Goal: Task Accomplishment & Management: Manage account settings

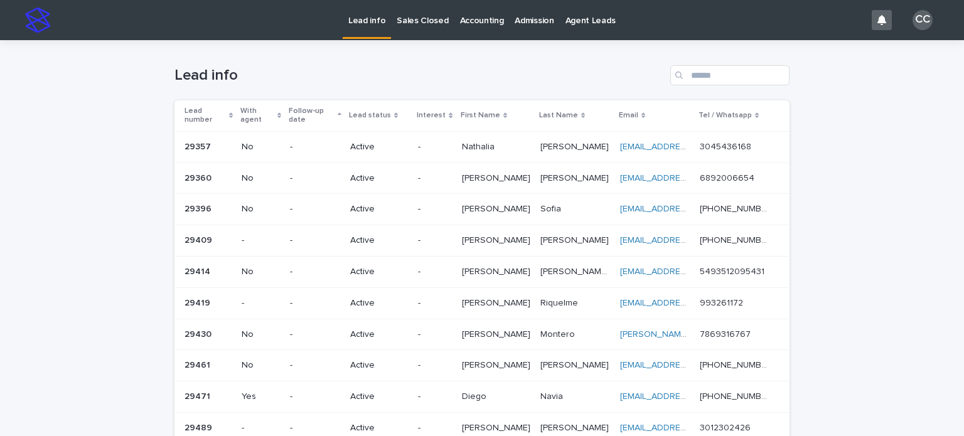
click at [382, 173] on p "Active" at bounding box center [379, 178] width 58 height 11
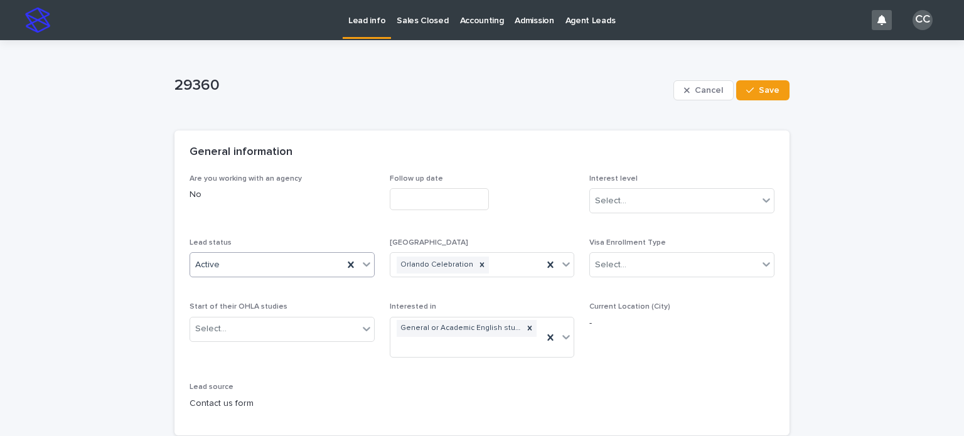
click at [291, 261] on div "Active" at bounding box center [266, 265] width 153 height 21
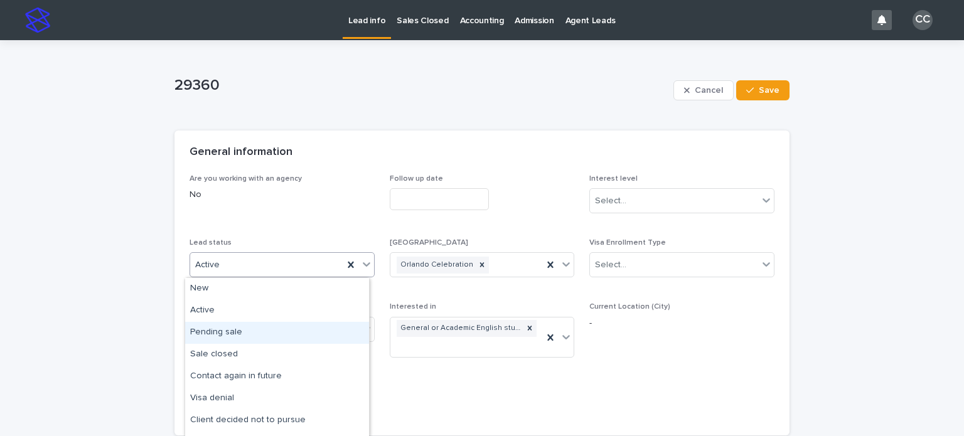
scroll to position [63, 0]
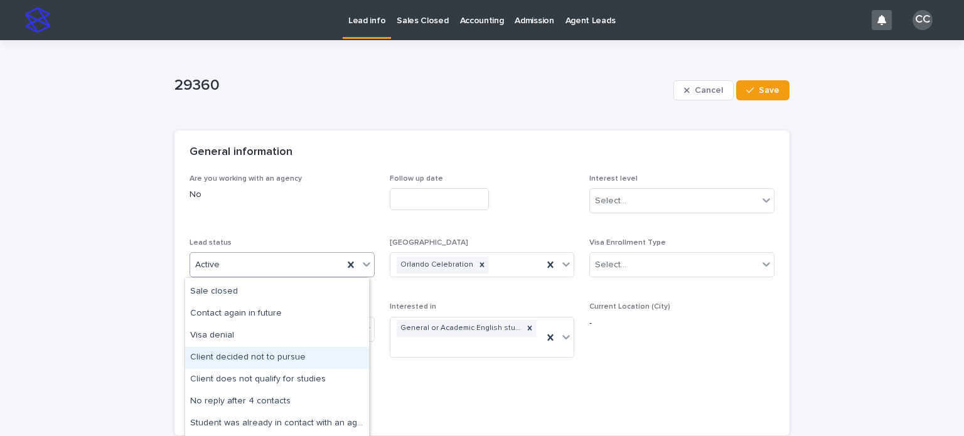
click at [267, 351] on div "Client decided not to pursue" at bounding box center [277, 358] width 184 height 22
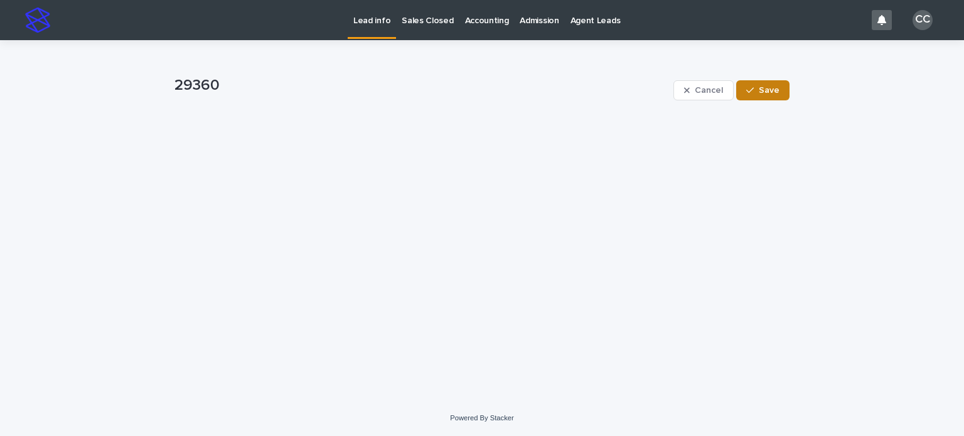
click at [774, 90] on span "Save" at bounding box center [769, 90] width 21 height 9
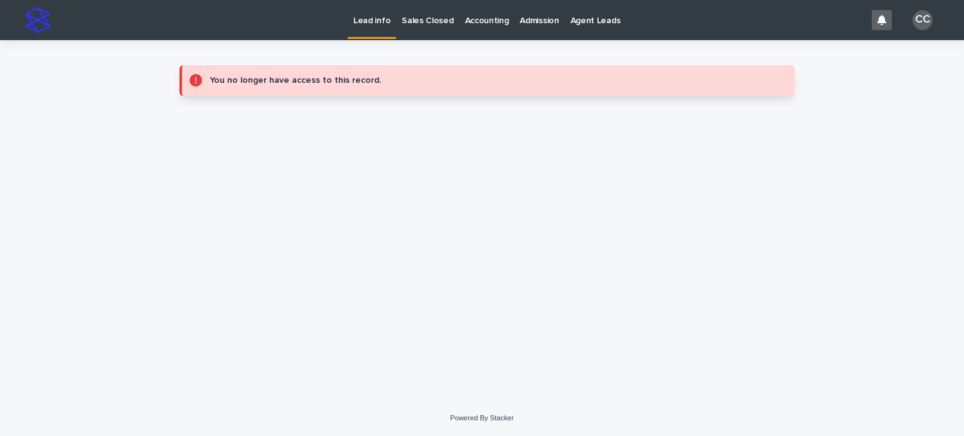
click at [380, 26] on p "Lead info" at bounding box center [371, 13] width 37 height 26
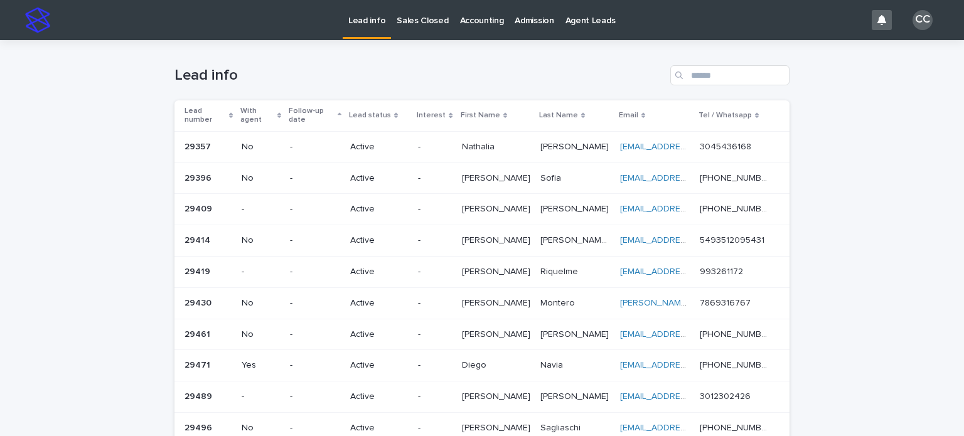
click at [374, 204] on p "Active" at bounding box center [379, 209] width 58 height 11
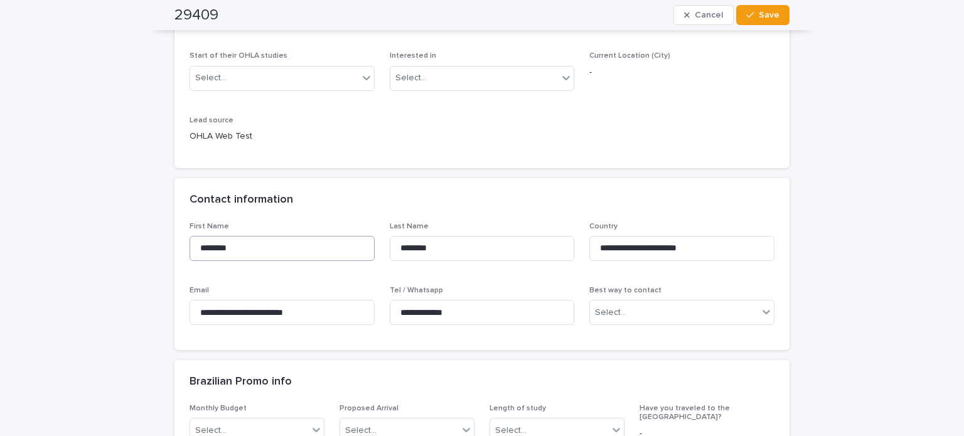
scroll to position [126, 0]
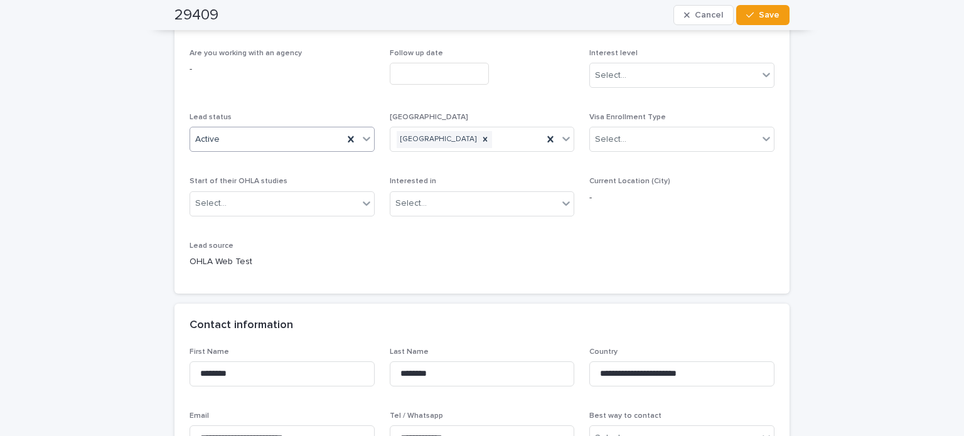
click at [231, 139] on div "Active" at bounding box center [266, 139] width 153 height 21
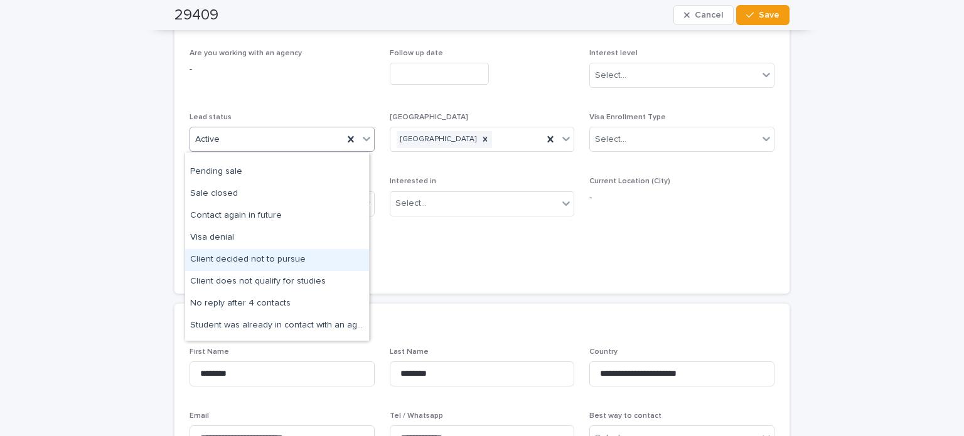
scroll to position [63, 0]
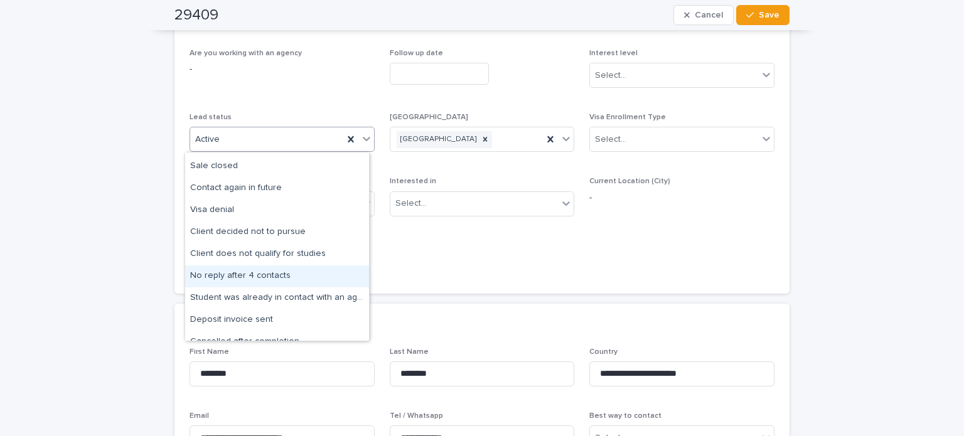
click at [262, 281] on div "No reply after 4 contacts" at bounding box center [277, 276] width 184 height 22
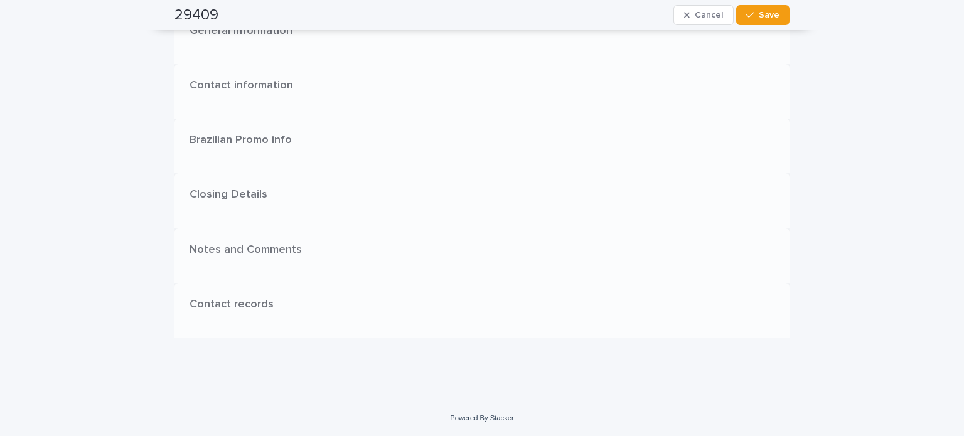
scroll to position [0, 0]
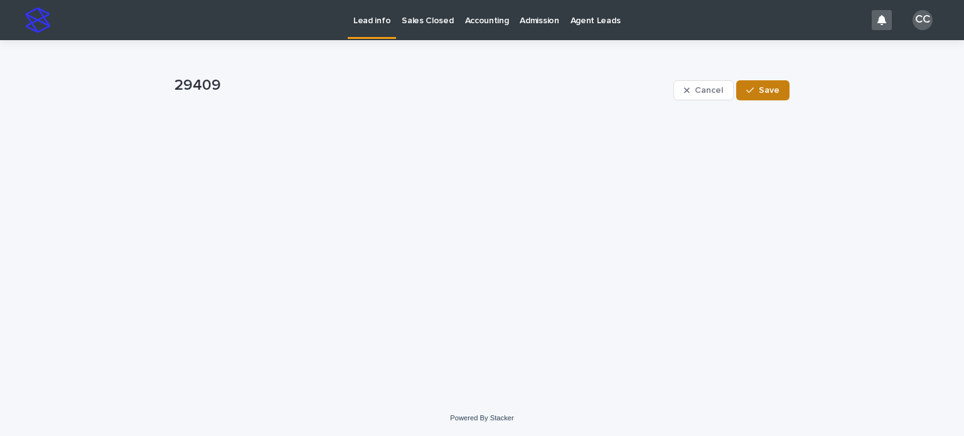
click at [766, 86] on span "Save" at bounding box center [769, 90] width 21 height 9
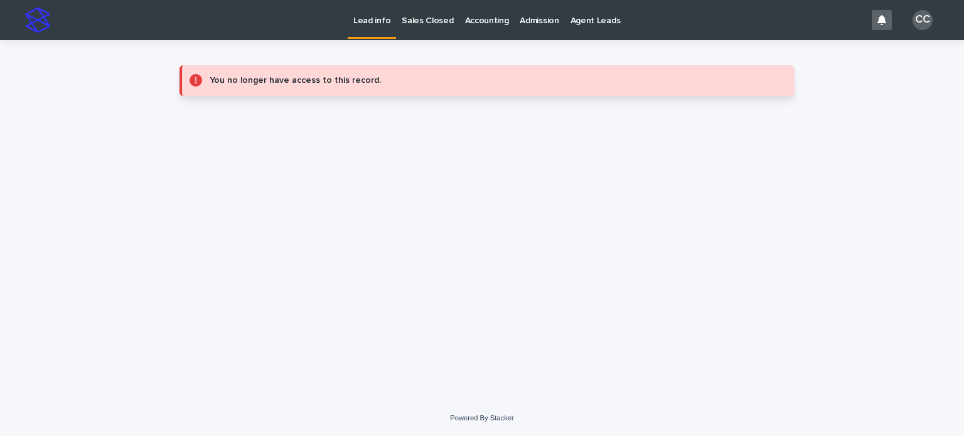
click at [366, 24] on p "Lead info" at bounding box center [371, 13] width 37 height 26
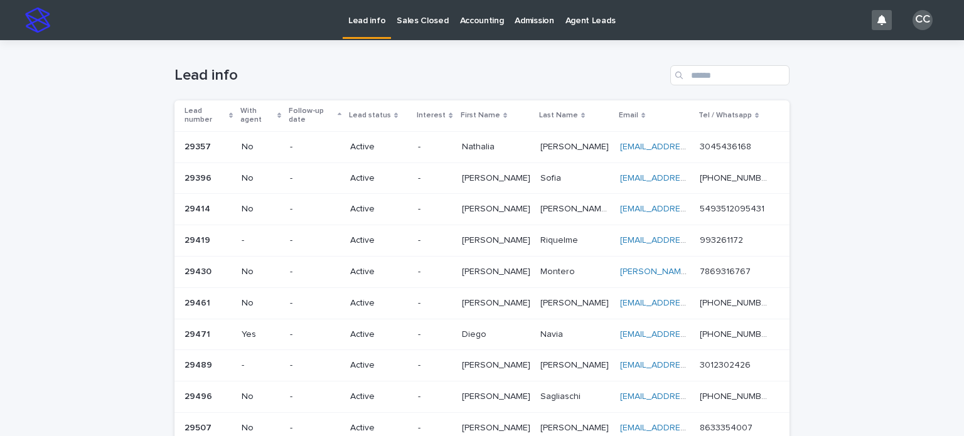
click at [359, 204] on p "Active" at bounding box center [379, 209] width 58 height 11
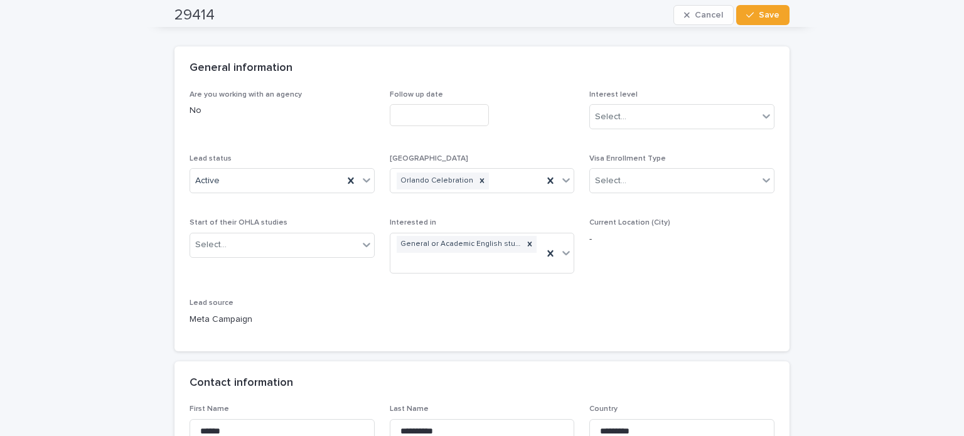
scroll to position [63, 0]
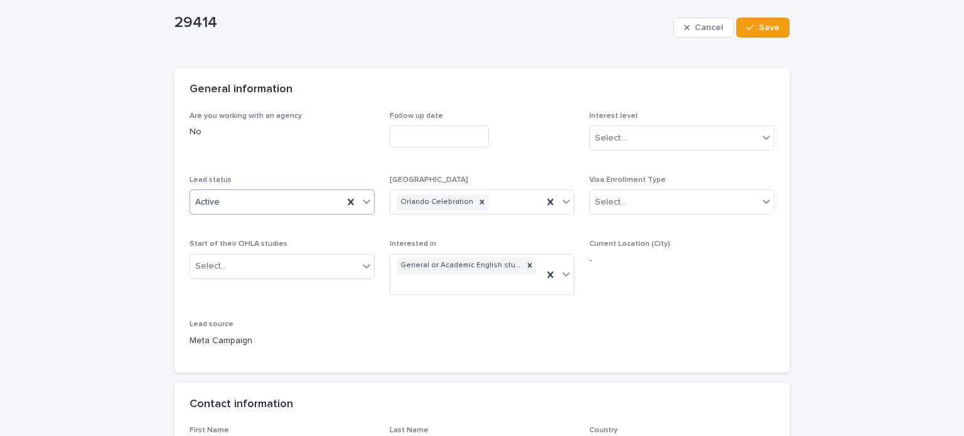
click at [251, 197] on div "Active" at bounding box center [266, 202] width 153 height 21
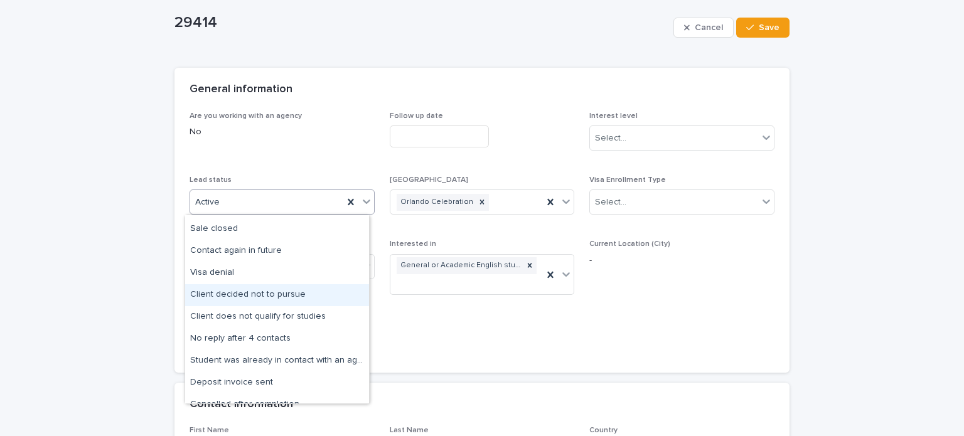
click at [275, 291] on div "Client decided not to pursue" at bounding box center [277, 295] width 184 height 22
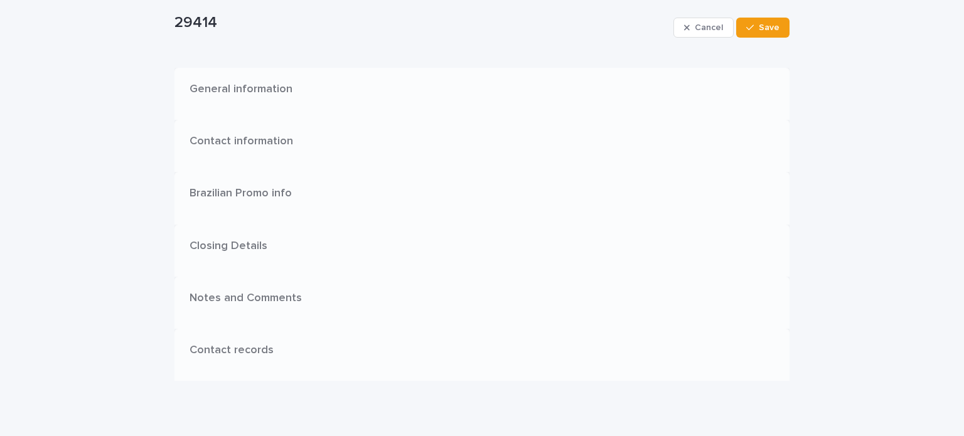
scroll to position [0, 0]
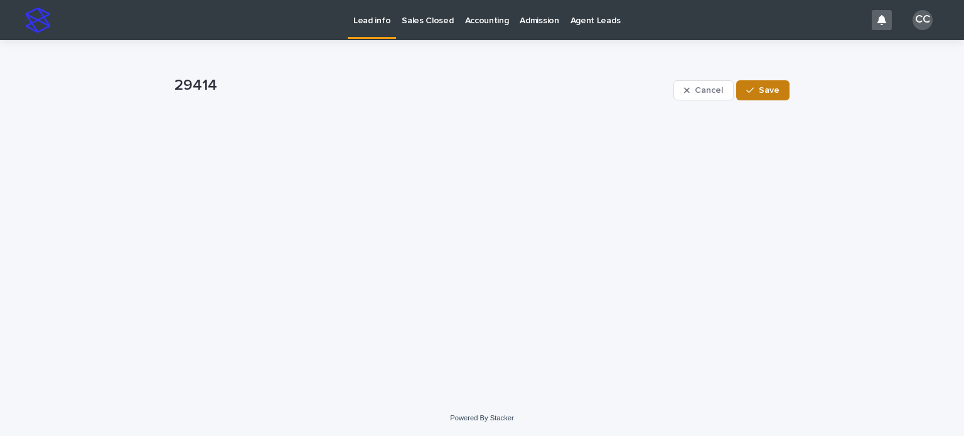
click at [768, 86] on span "Save" at bounding box center [769, 90] width 21 height 9
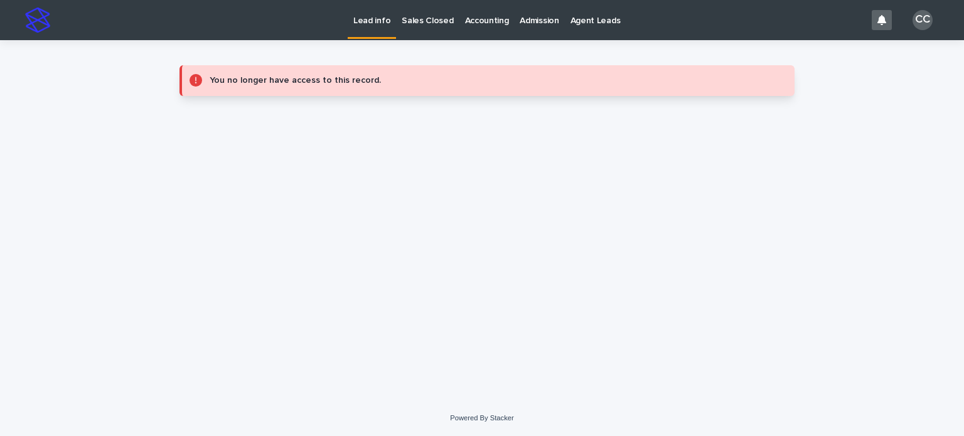
click at [372, 23] on p "Lead info" at bounding box center [371, 13] width 37 height 26
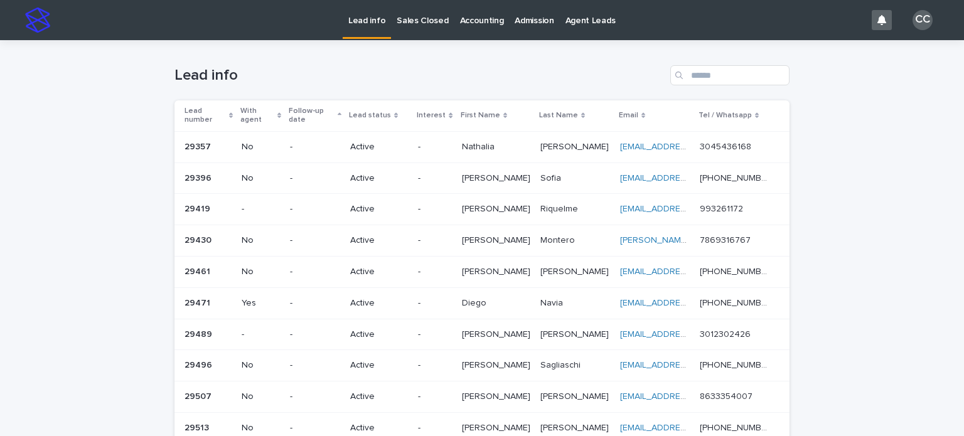
click at [355, 205] on td "Active" at bounding box center [379, 209] width 68 height 31
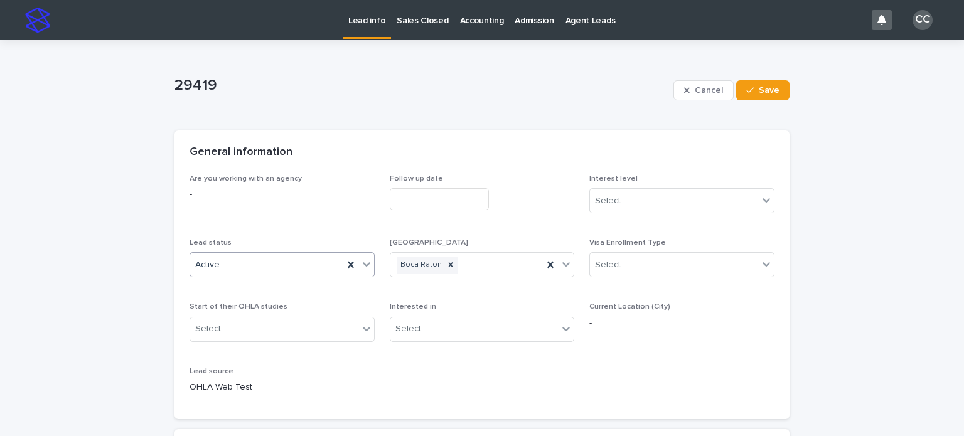
click at [267, 263] on div "Active" at bounding box center [266, 265] width 153 height 21
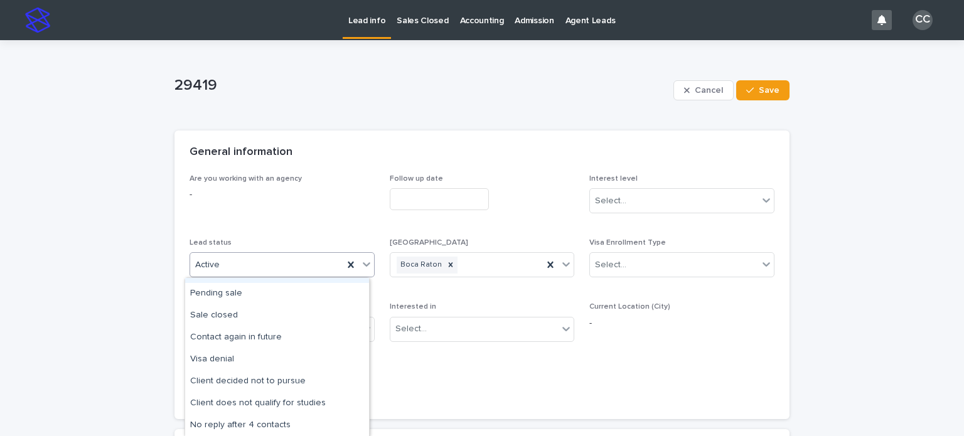
scroll to position [63, 0]
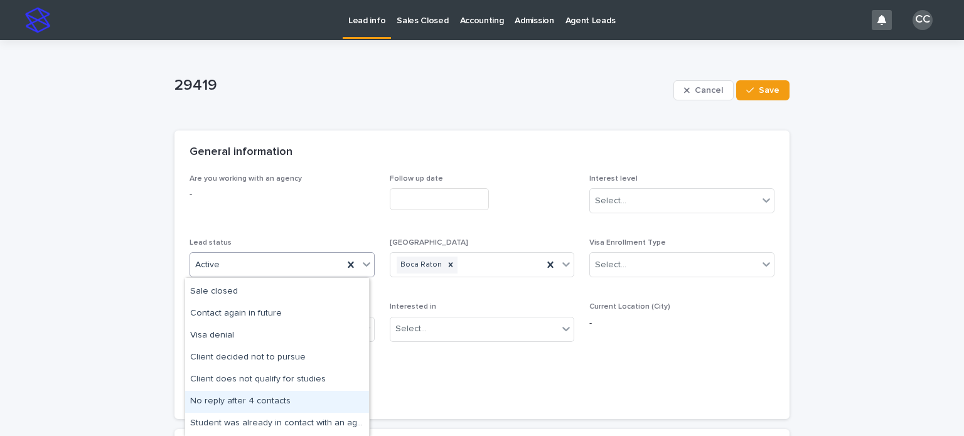
click at [263, 402] on div "No reply after 4 contacts" at bounding box center [277, 402] width 184 height 22
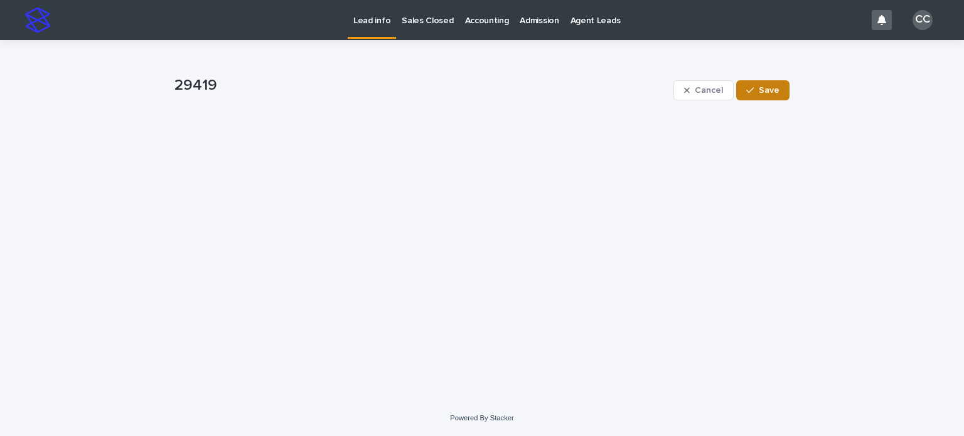
click at [750, 91] on icon "button" at bounding box center [750, 90] width 8 height 9
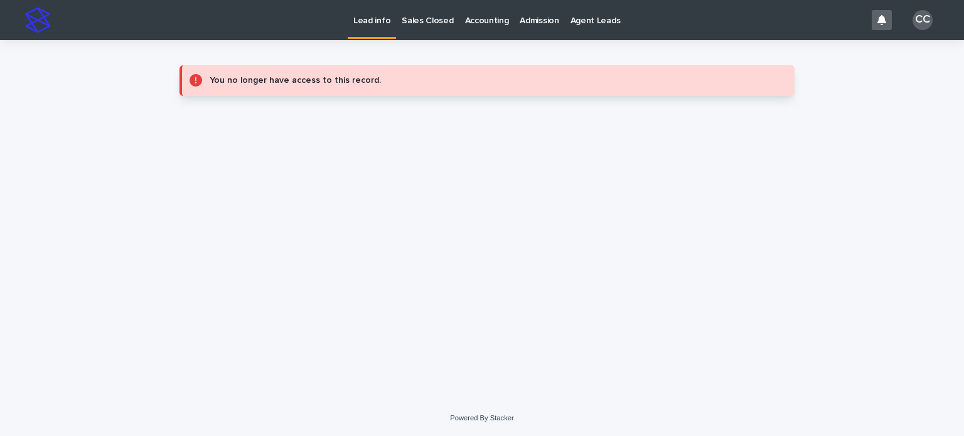
click at [380, 17] on p "Lead info" at bounding box center [371, 13] width 37 height 26
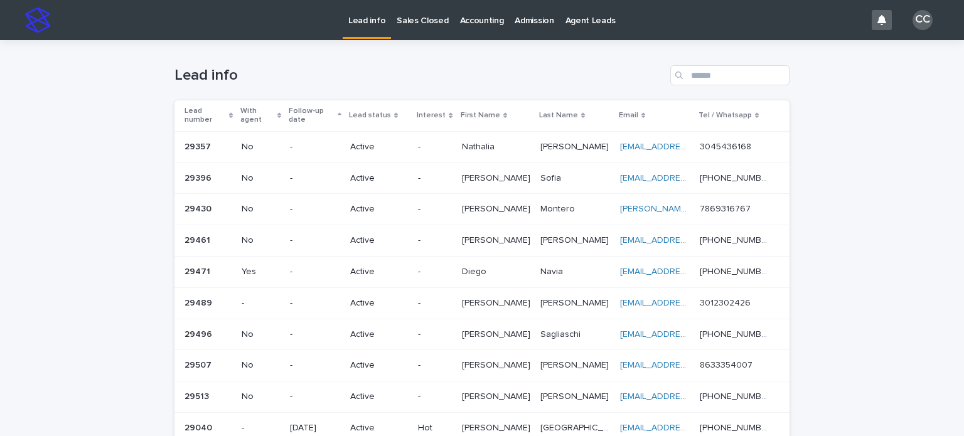
click at [408, 204] on p "Active" at bounding box center [379, 209] width 58 height 11
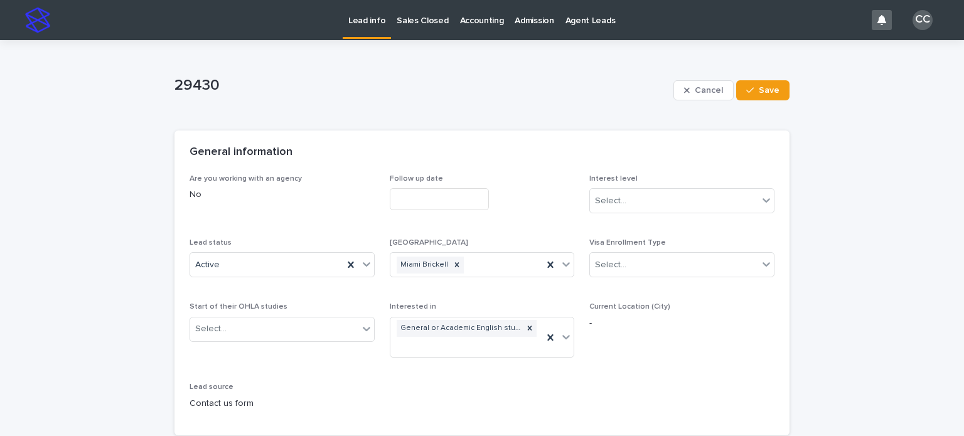
click at [405, 197] on input "text" at bounding box center [439, 199] width 99 height 22
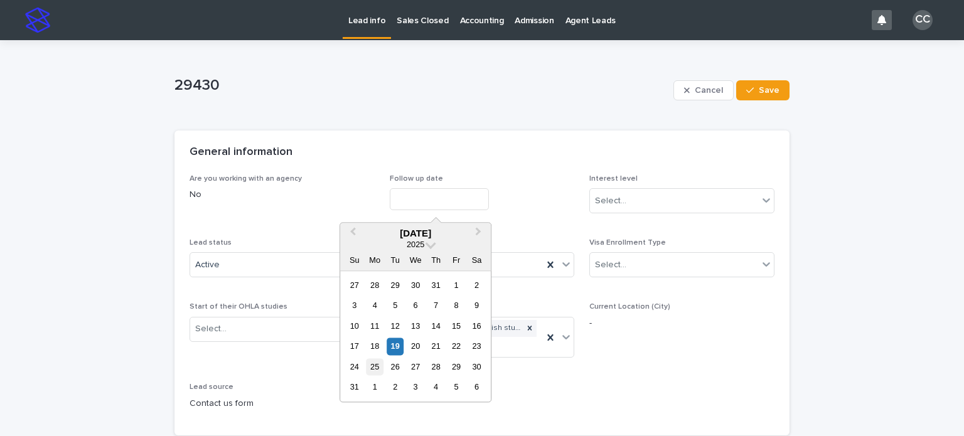
click at [375, 367] on div "25" at bounding box center [375, 366] width 17 height 17
type input "**********"
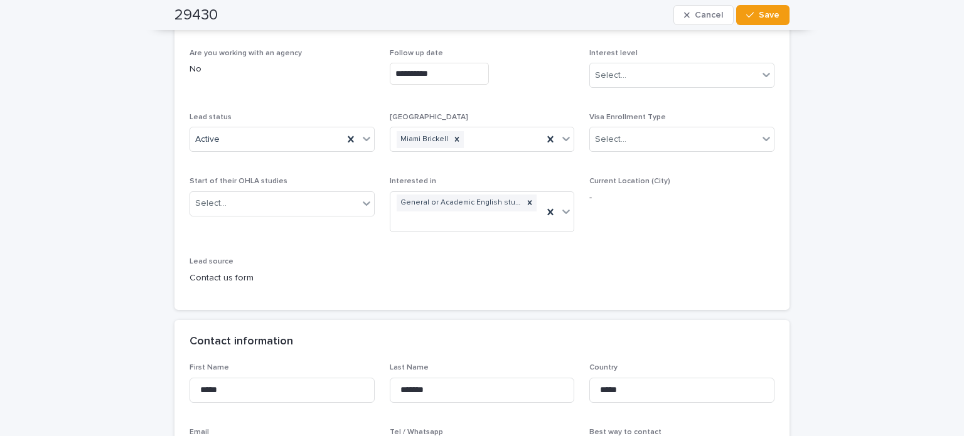
scroll to position [63, 0]
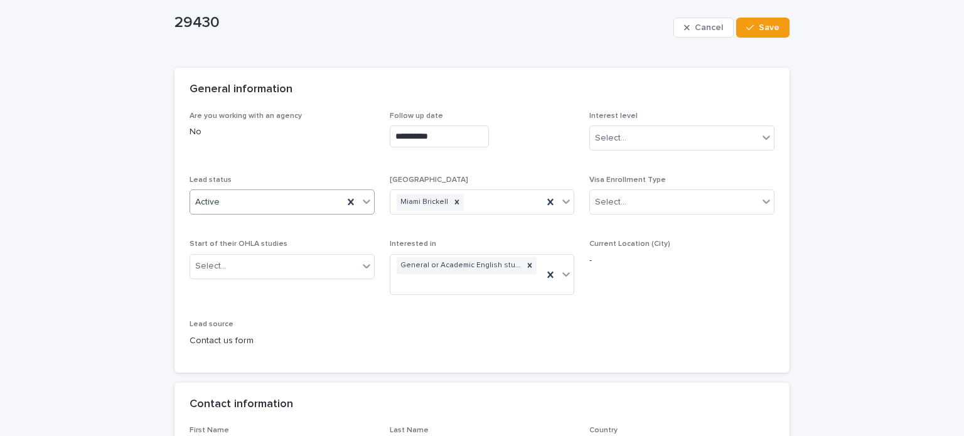
click at [254, 205] on div "Active" at bounding box center [266, 202] width 153 height 21
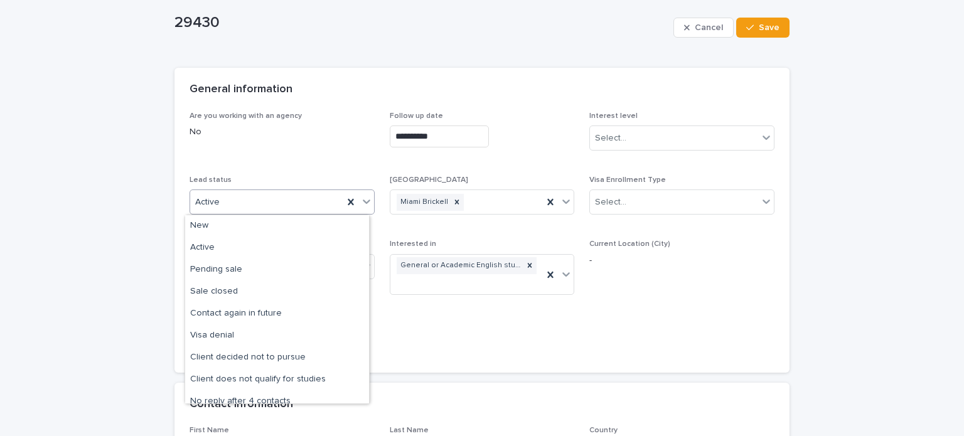
scroll to position [0, 0]
click at [756, 35] on button "Save" at bounding box center [762, 28] width 53 height 20
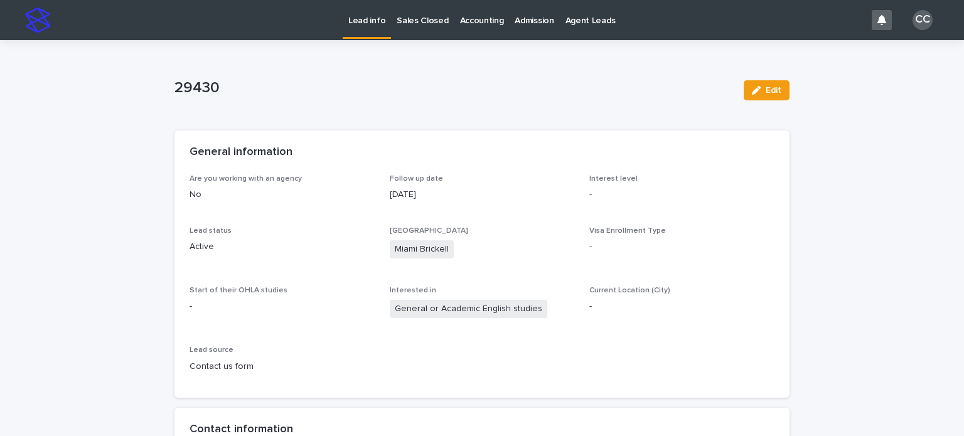
click at [362, 23] on p "Lead info" at bounding box center [366, 13] width 37 height 26
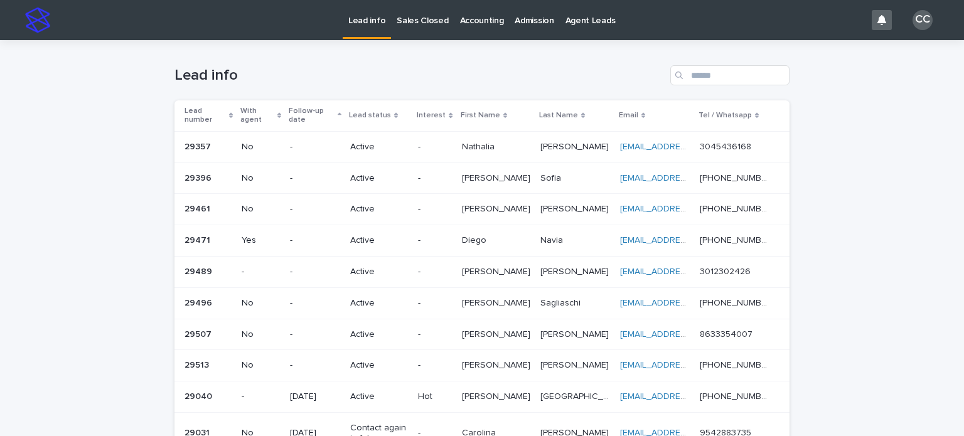
click at [379, 235] on p "Active" at bounding box center [379, 240] width 58 height 11
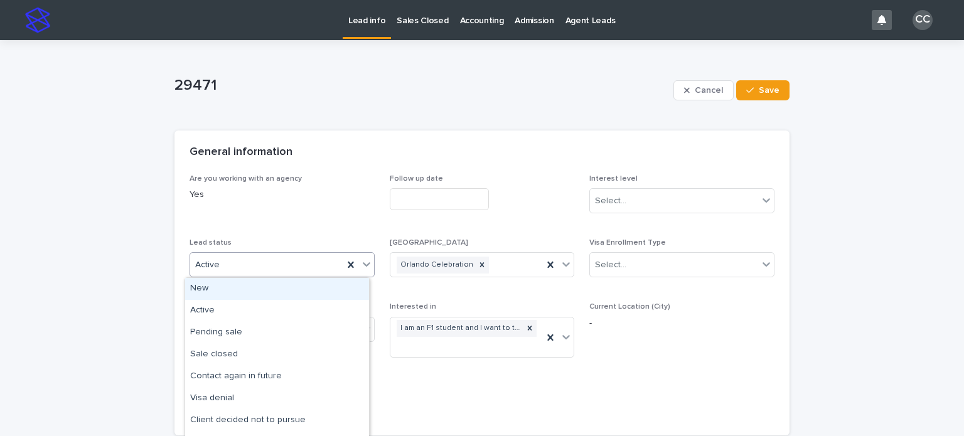
click at [275, 271] on div "Active" at bounding box center [266, 265] width 153 height 21
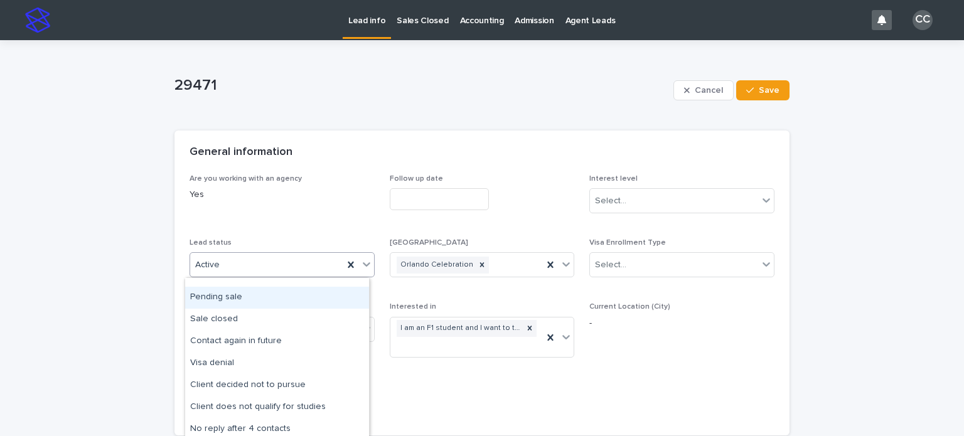
scroll to position [63, 0]
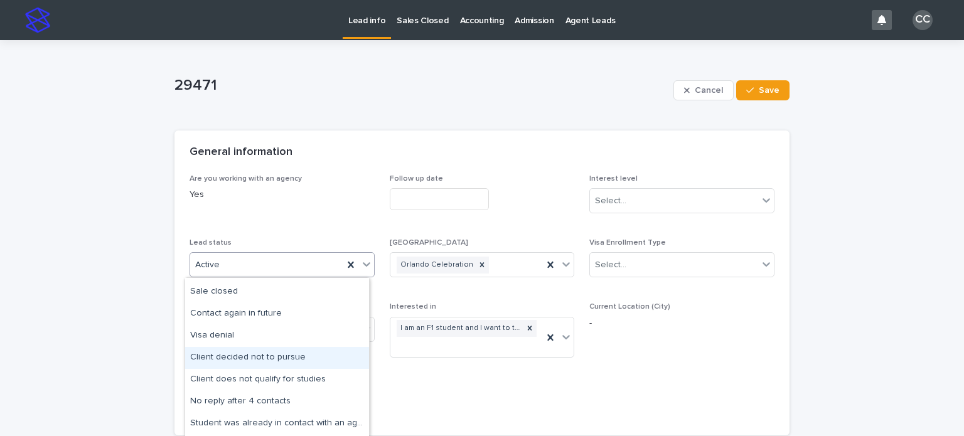
click at [243, 358] on div "Client decided not to pursue" at bounding box center [277, 358] width 184 height 22
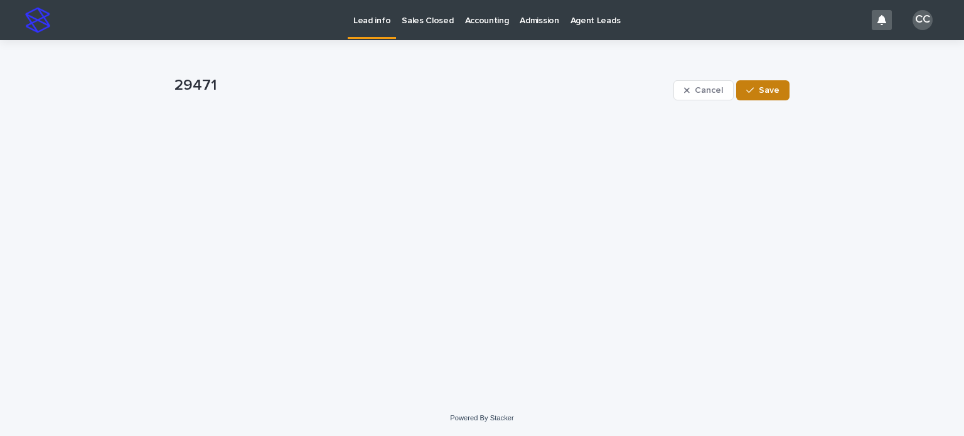
click at [769, 95] on button "Save" at bounding box center [762, 90] width 53 height 20
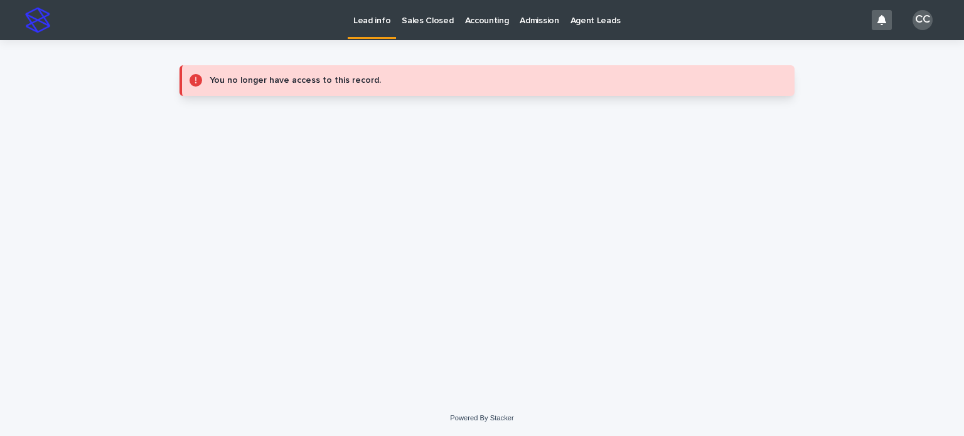
click at [377, 21] on p "Lead info" at bounding box center [371, 13] width 37 height 26
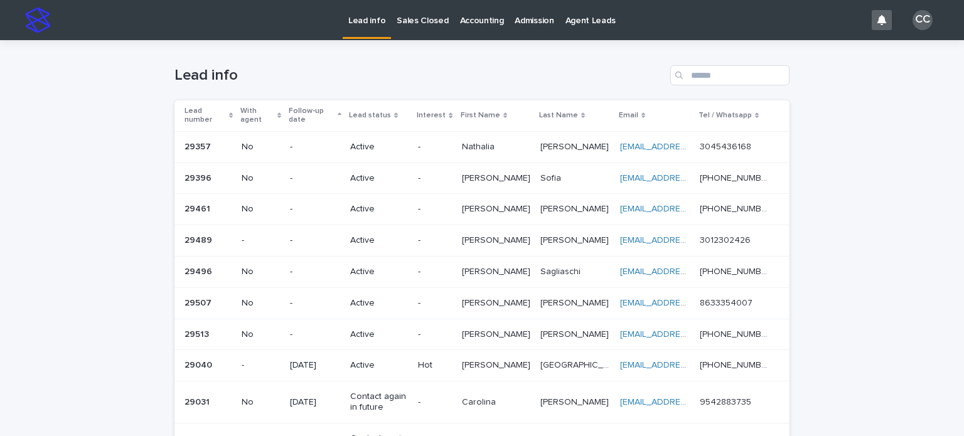
click at [399, 330] on p "Active" at bounding box center [379, 335] width 58 height 11
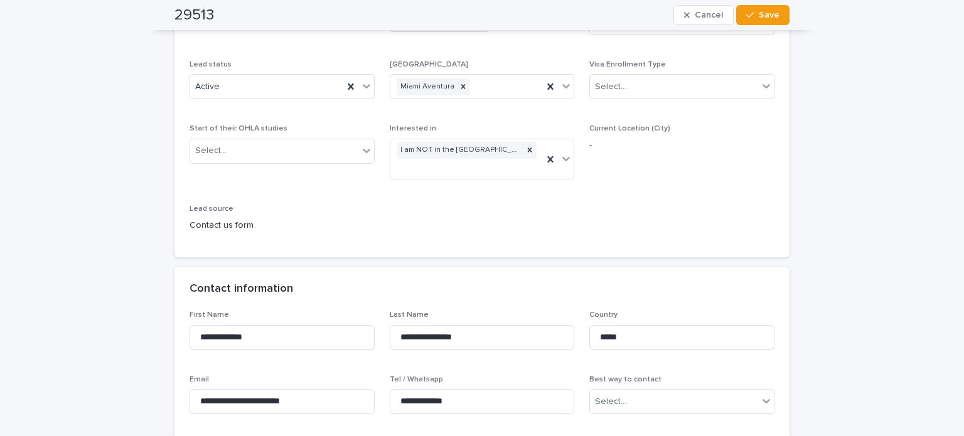
scroll to position [251, 0]
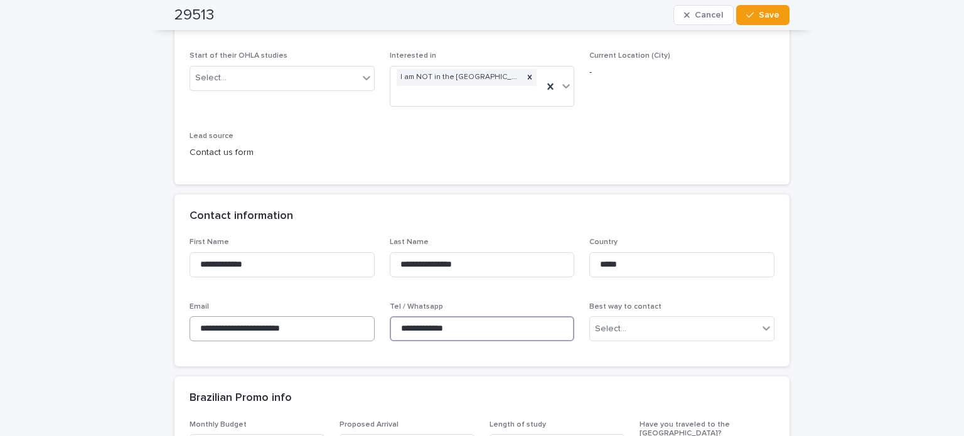
drag, startPoint x: 474, startPoint y: 328, endPoint x: 346, endPoint y: 321, distance: 128.2
click at [346, 321] on div "**********" at bounding box center [482, 295] width 585 height 114
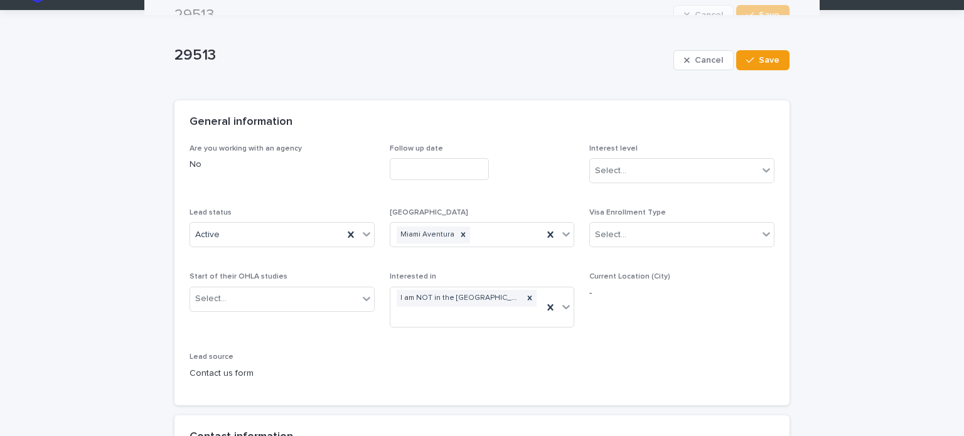
scroll to position [0, 0]
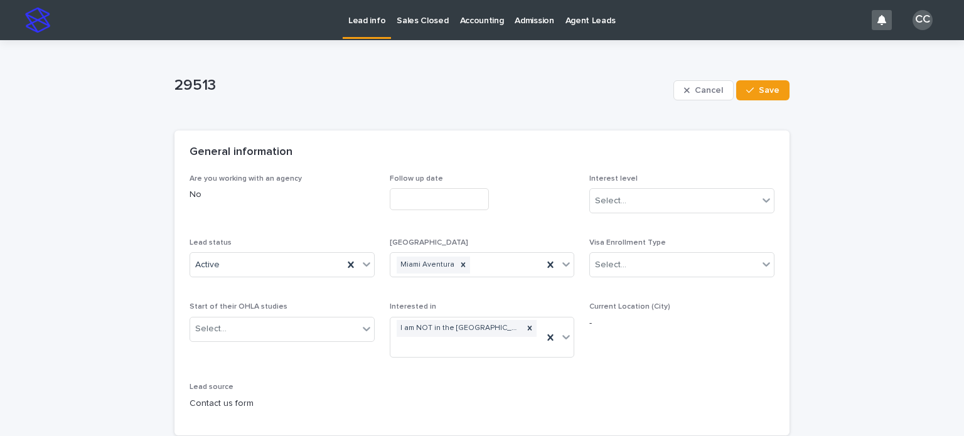
click at [370, 17] on p "Lead info" at bounding box center [366, 13] width 37 height 26
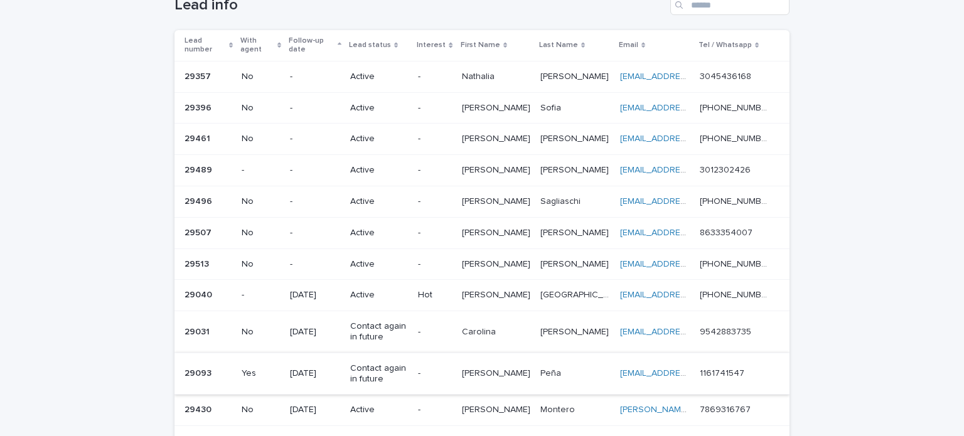
scroll to position [188, 0]
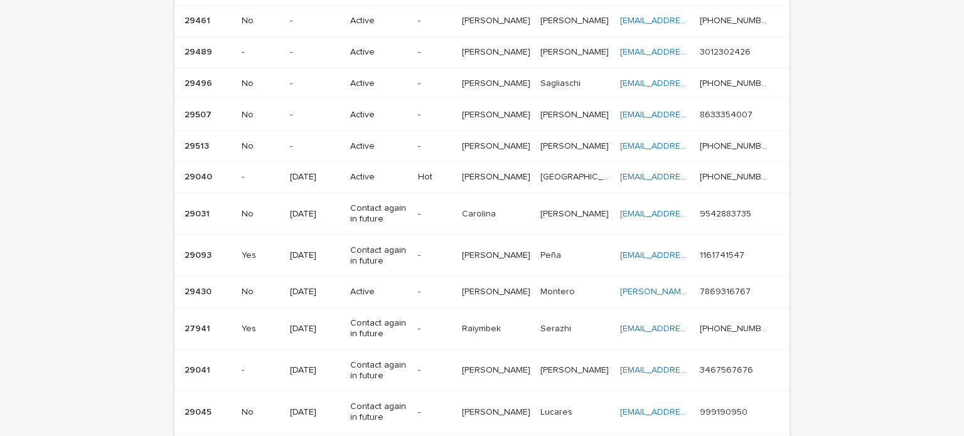
click at [340, 172] on p "[DATE]" at bounding box center [315, 177] width 50 height 11
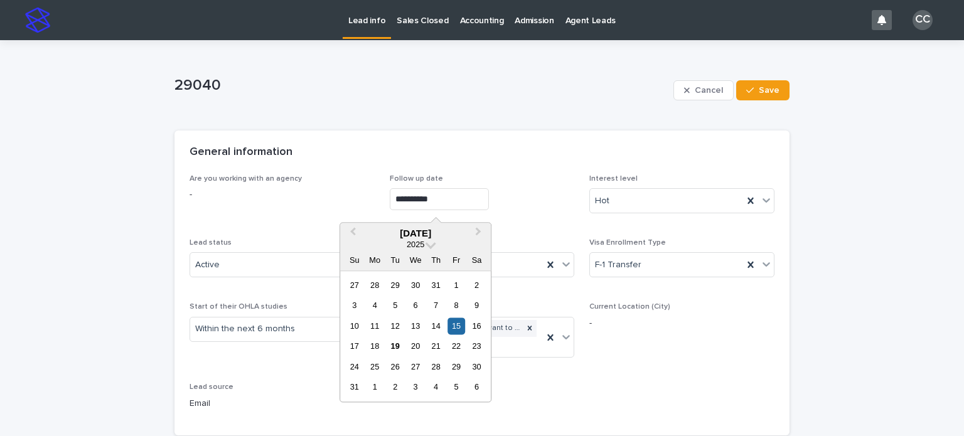
drag, startPoint x: 447, startPoint y: 195, endPoint x: 317, endPoint y: 195, distance: 129.9
click at [317, 195] on div "**********" at bounding box center [482, 297] width 585 height 246
click at [759, 84] on button "Save" at bounding box center [762, 90] width 53 height 20
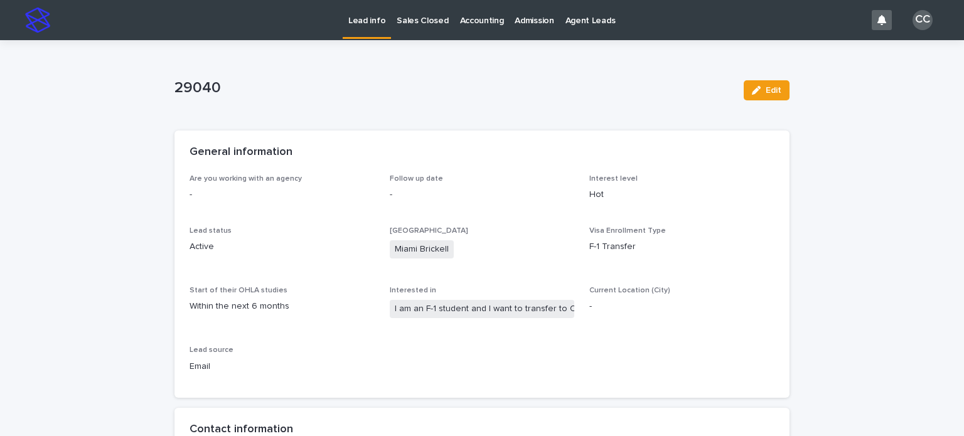
click at [358, 18] on p "Lead info" at bounding box center [366, 13] width 37 height 26
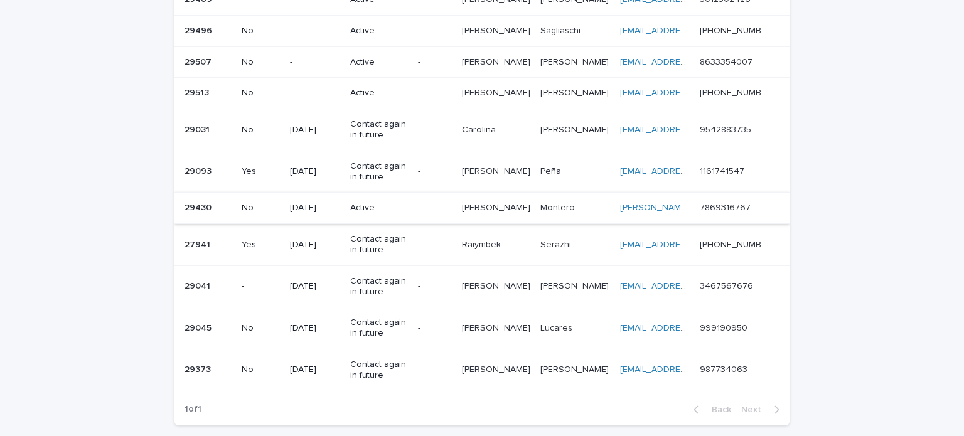
scroll to position [251, 0]
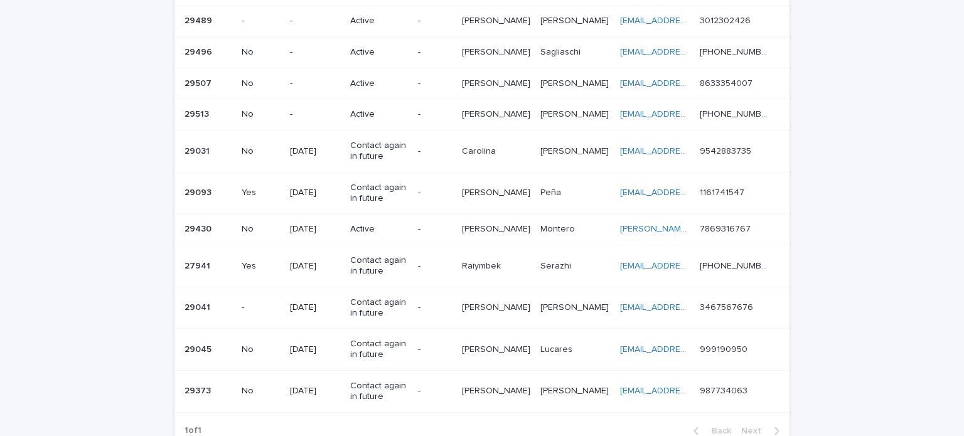
click at [326, 224] on p "[DATE]" at bounding box center [315, 229] width 50 height 11
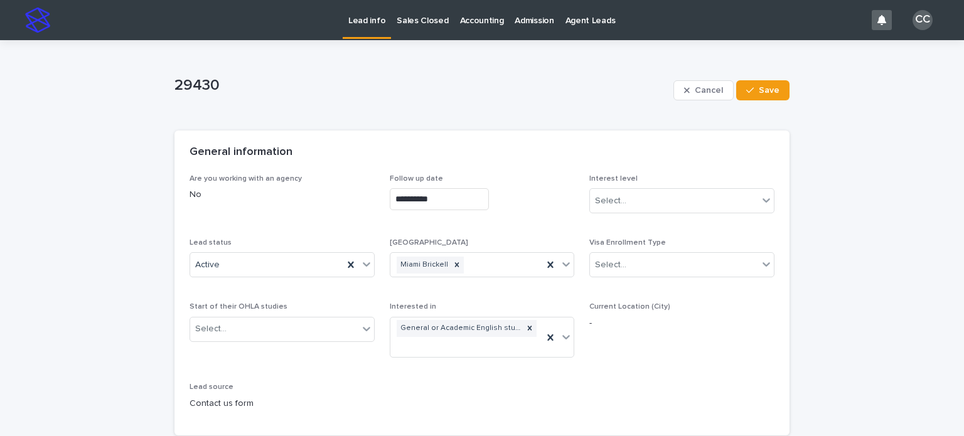
click at [362, 18] on p "Lead info" at bounding box center [366, 13] width 37 height 26
